Goal: Find specific page/section: Find specific page/section

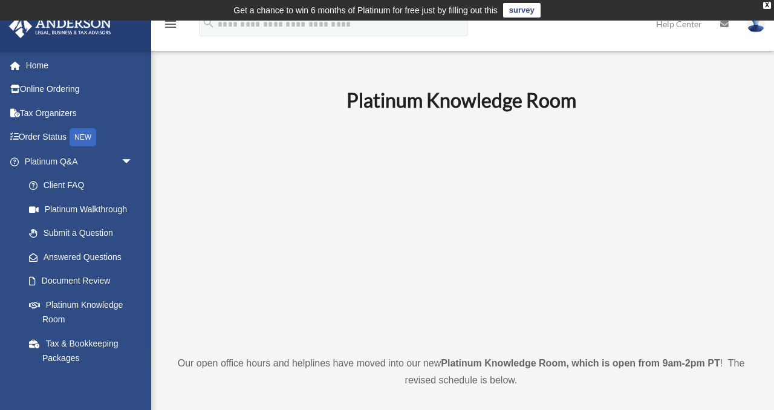
scroll to position [56, 0]
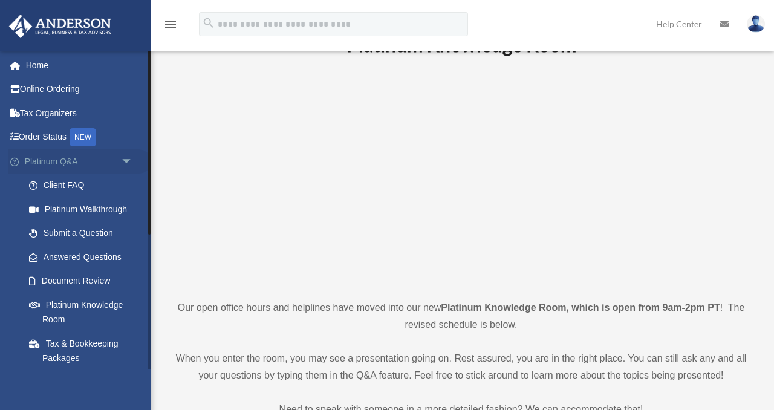
click at [48, 158] on link "Platinum Q&A arrow_drop_down" at bounding box center [79, 161] width 143 height 24
click at [68, 208] on link "Platinum Walkthrough" at bounding box center [84, 209] width 134 height 24
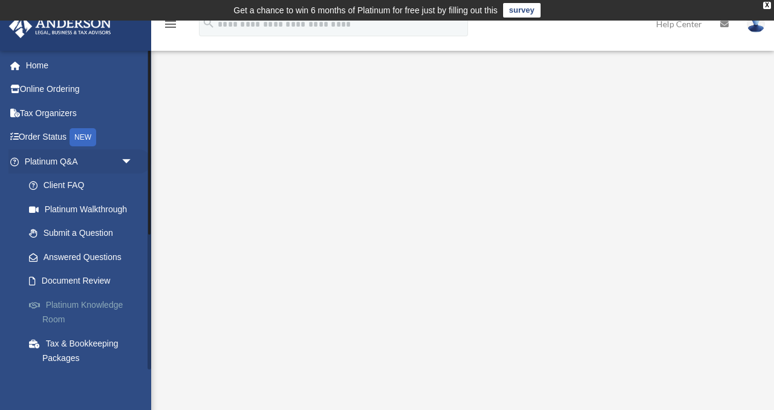
click at [59, 307] on link "Platinum Knowledge Room" at bounding box center [84, 312] width 134 height 39
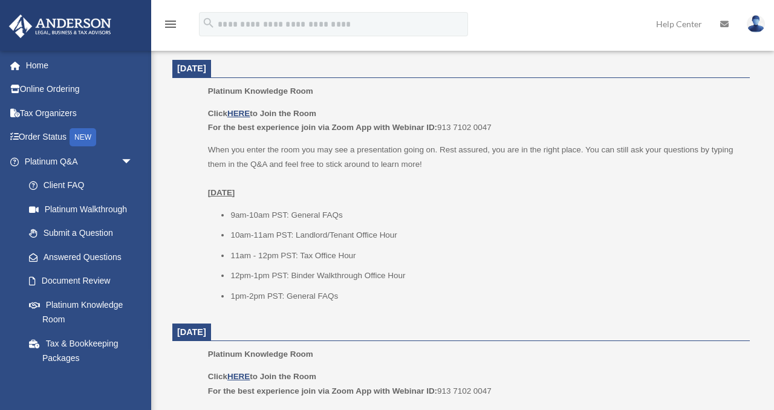
scroll to position [525, 0]
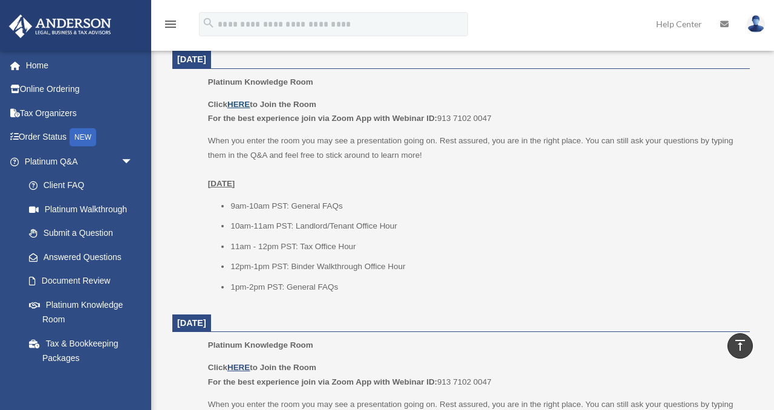
click at [239, 104] on u "HERE" at bounding box center [238, 104] width 22 height 9
